Goal: Transaction & Acquisition: Purchase product/service

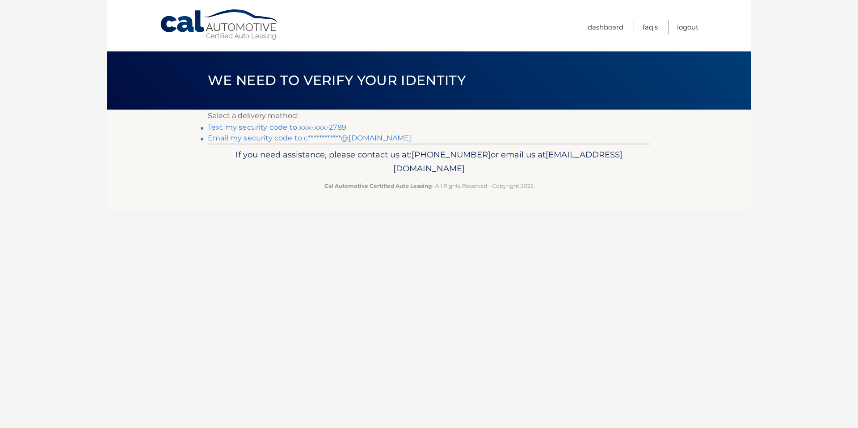
click at [330, 128] on link "Text my security code to xxx-xxx-2789" at bounding box center [277, 127] width 139 height 8
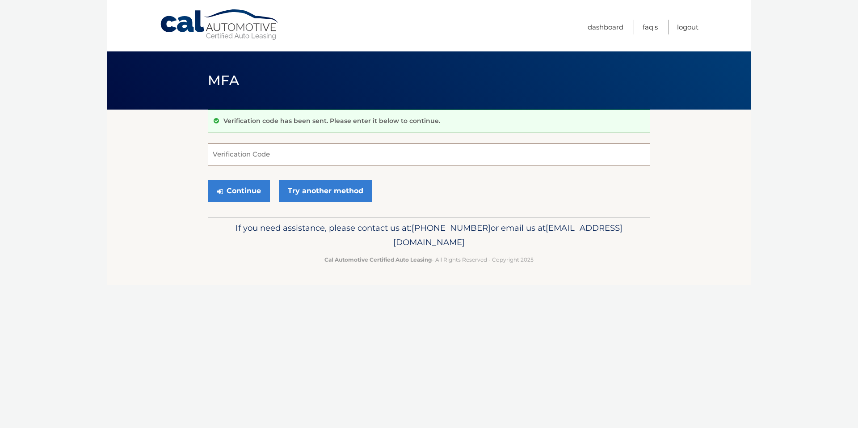
click at [316, 156] on input "Verification Code" at bounding box center [429, 154] width 443 height 22
type input "866537"
click at [253, 190] on button "Continue" at bounding box center [239, 191] width 62 height 22
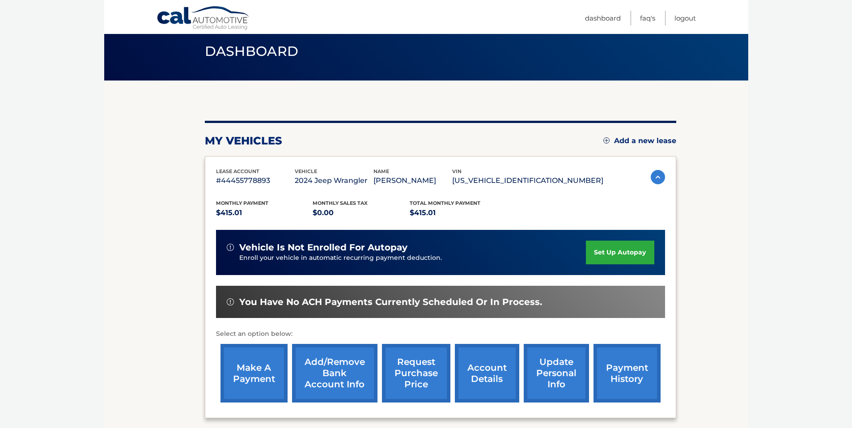
scroll to position [45, 0]
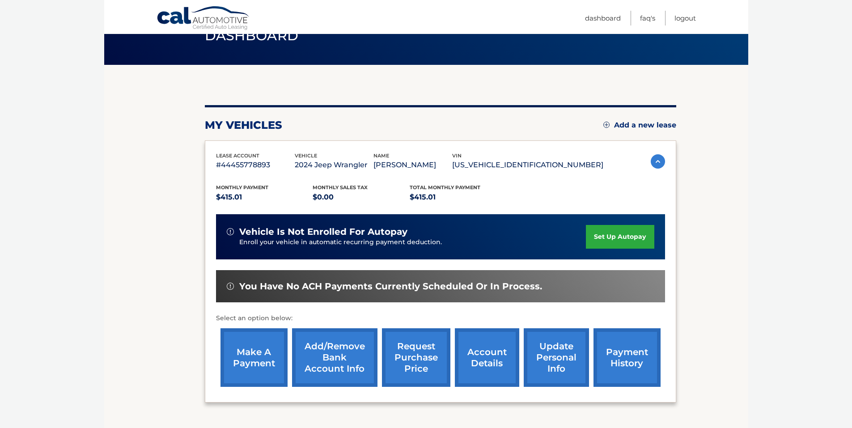
click at [253, 353] on link "make a payment" at bounding box center [253, 357] width 67 height 59
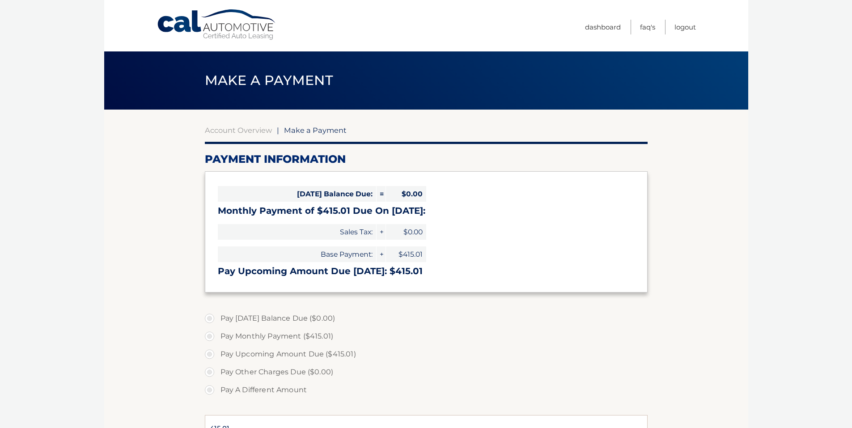
select select "N2I2ZGRiYjQtMDVkYy00MzA3LThmYjQtOGY1Y2M1Y2ViNjFl"
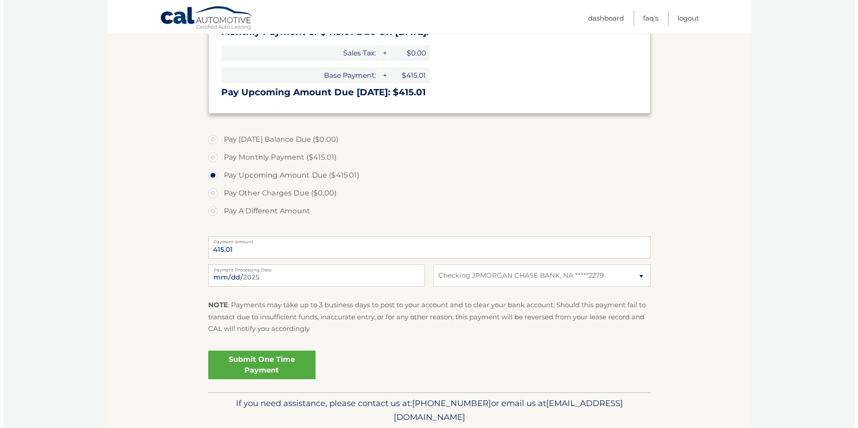
scroll to position [211, 0]
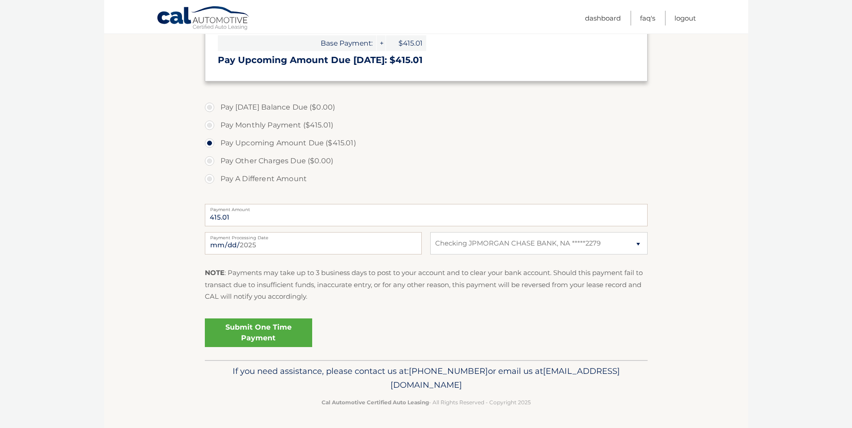
click at [279, 326] on link "Submit One Time Payment" at bounding box center [258, 332] width 107 height 29
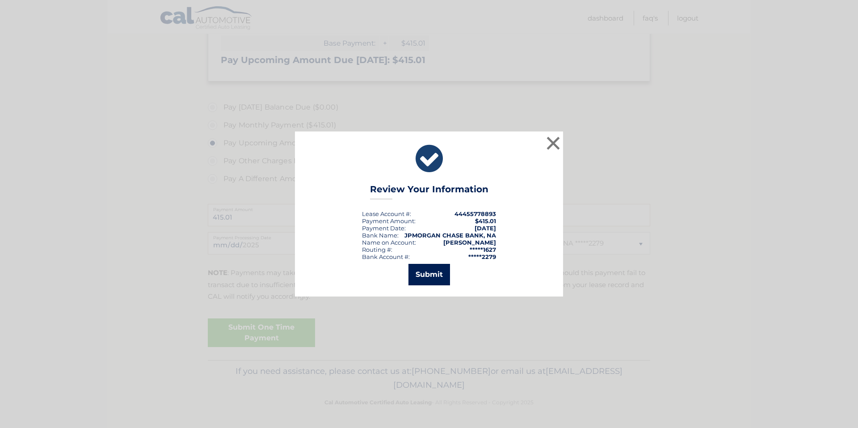
click at [443, 273] on button "Submit" at bounding box center [430, 274] width 42 height 21
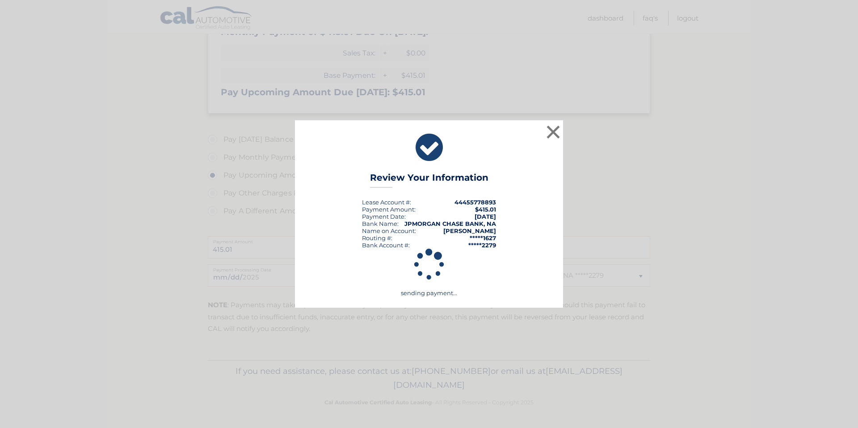
scroll to position [179, 0]
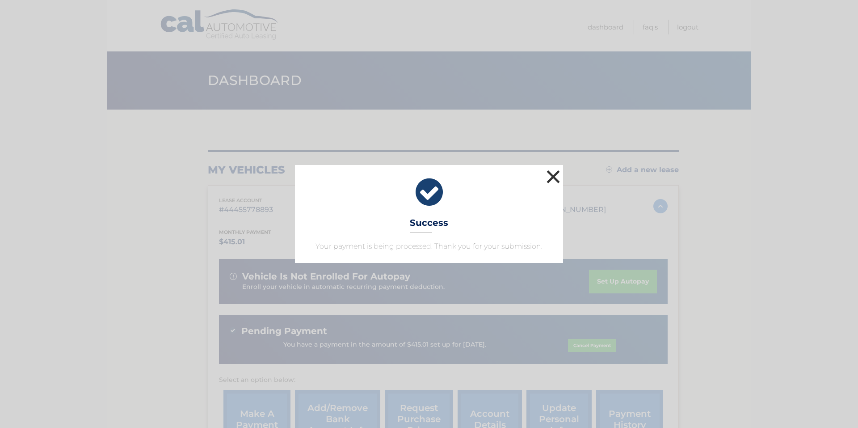
click at [552, 177] on button "×" at bounding box center [553, 177] width 18 height 18
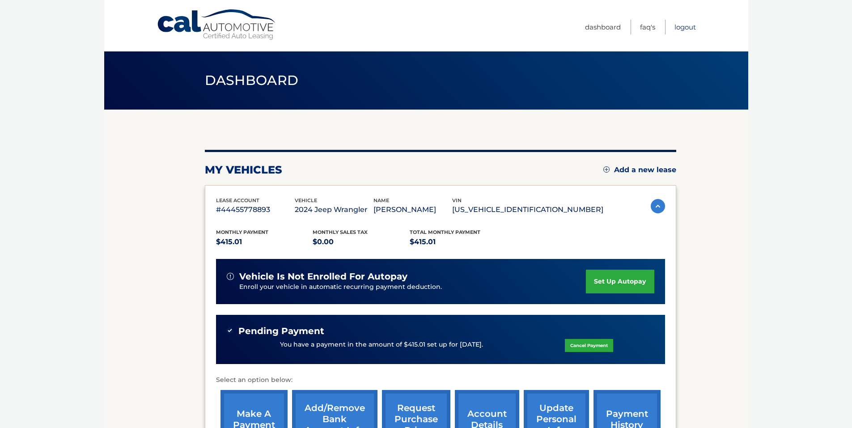
click at [690, 27] on link "Logout" at bounding box center [684, 27] width 21 height 15
